Goal: Task Accomplishment & Management: Complete application form

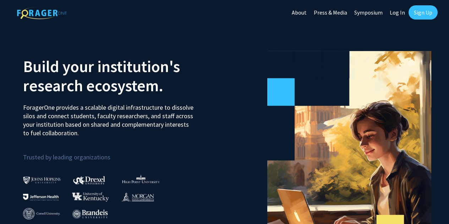
click at [422, 10] on link "Sign Up" at bounding box center [423, 12] width 29 height 14
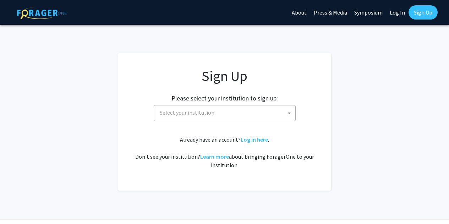
click at [242, 114] on span "Select your institution" at bounding box center [226, 112] width 138 height 15
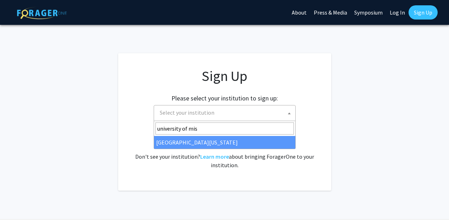
type input "university of miss"
select select "33"
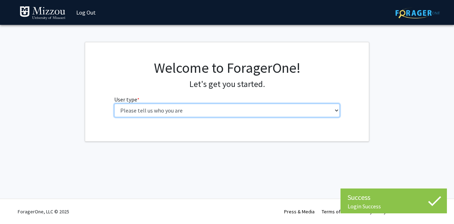
click at [288, 111] on select "Please tell us who you are Undergraduate Student Master's Student Doctoral Cand…" at bounding box center [227, 110] width 226 height 13
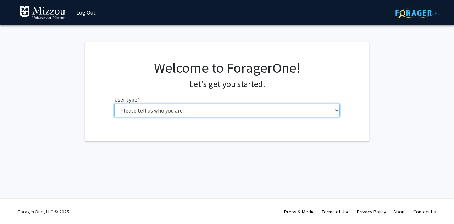
select select "5: faculty"
click at [114, 104] on select "Please tell us who you are Undergraduate Student Master's Student Doctoral Cand…" at bounding box center [227, 110] width 226 height 13
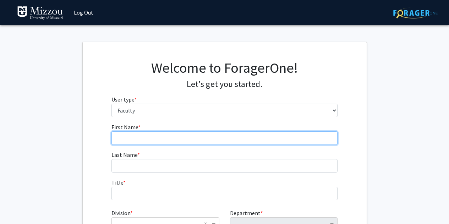
click at [238, 137] on input "First Name * required" at bounding box center [224, 137] width 226 height 13
type input "Naomi"
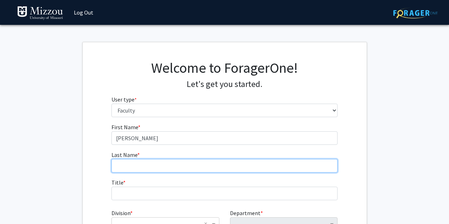
type input "Meinertz"
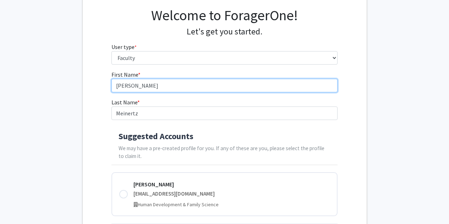
scroll to position [139, 0]
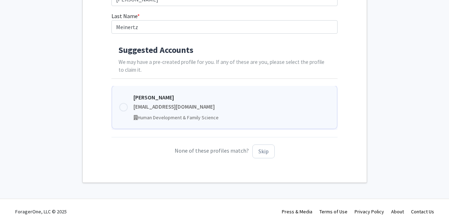
click at [184, 110] on div "nmeinertz@umsystem.edu" at bounding box center [231, 107] width 196 height 8
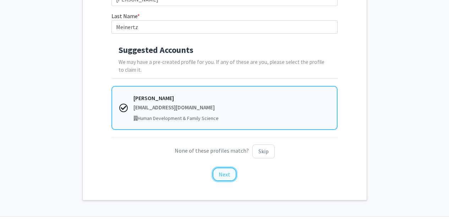
click at [225, 177] on button "Next" at bounding box center [225, 174] width 24 height 13
